Goal: Task Accomplishment & Management: Use online tool/utility

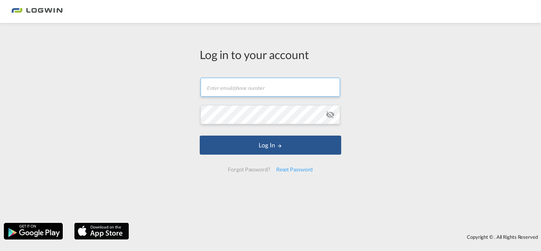
click at [240, 87] on input "text" at bounding box center [270, 87] width 140 height 19
type input "[PERSON_NAME][EMAIL_ADDRESS][PERSON_NAME][DOMAIN_NAME]"
click at [330, 113] on md-icon "icon-eye-off" at bounding box center [330, 114] width 9 height 9
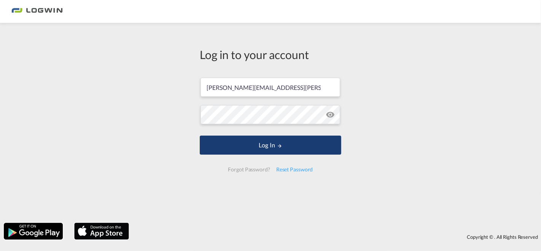
click at [272, 150] on button "Log In" at bounding box center [270, 144] width 141 height 19
click at [263, 143] on button "Log In" at bounding box center [270, 144] width 141 height 19
